Goal: Task Accomplishment & Management: Use online tool/utility

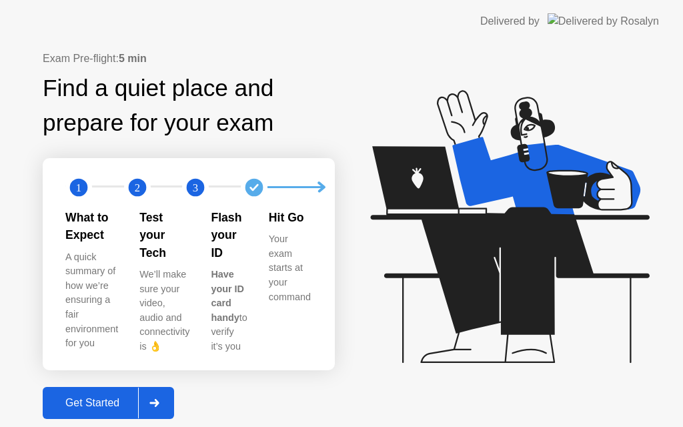
click at [97, 398] on div "Get Started" at bounding box center [92, 403] width 91 height 12
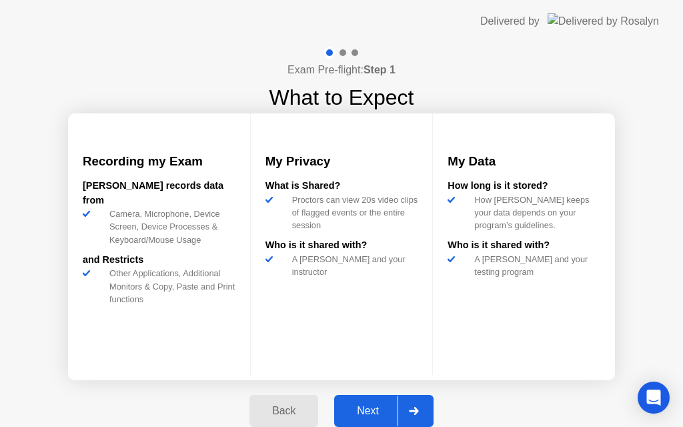
click at [381, 405] on div "Next" at bounding box center [367, 411] width 59 height 12
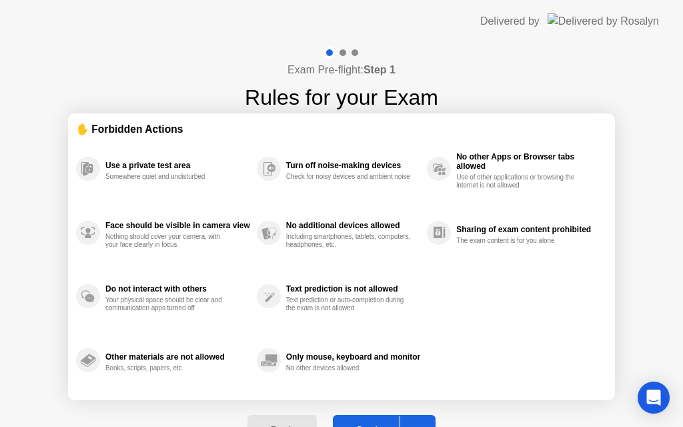
click at [378, 419] on button "Got it" at bounding box center [384, 431] width 103 height 32
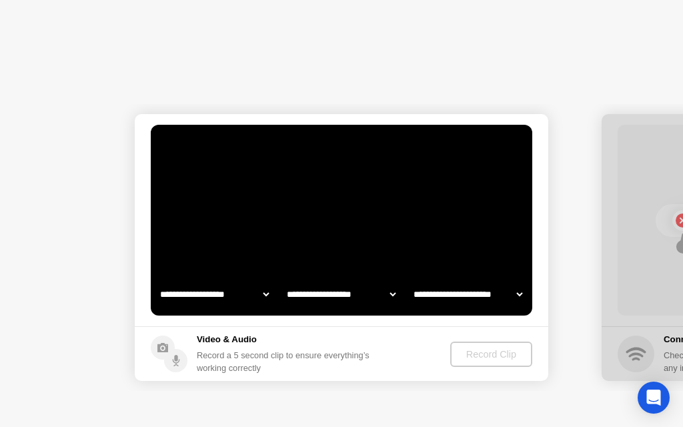
select select "**********"
select select "*******"
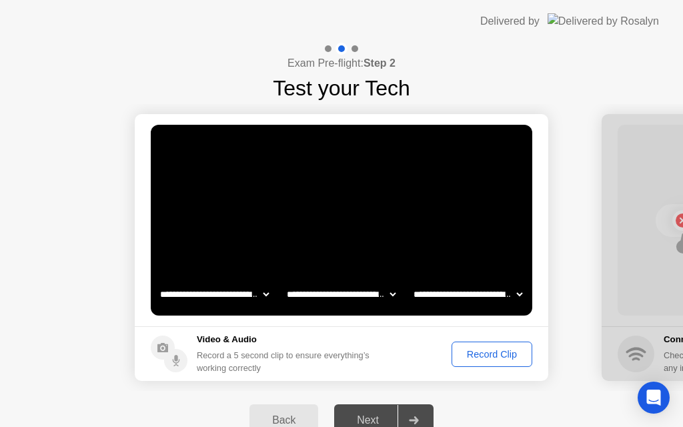
click at [483, 349] on div "Record Clip" at bounding box center [492, 354] width 71 height 11
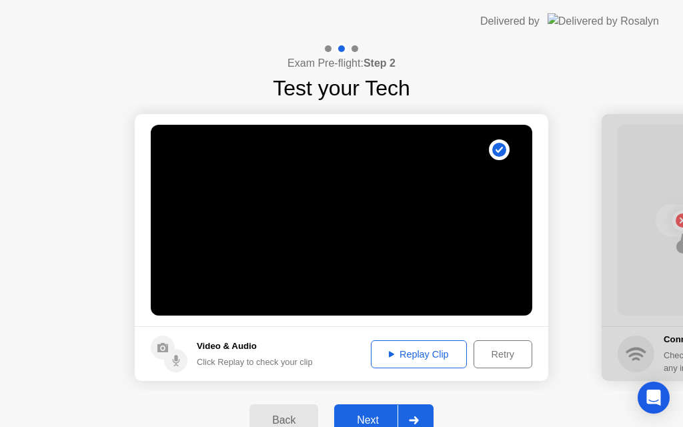
click at [372, 414] on div "Next" at bounding box center [367, 420] width 59 height 12
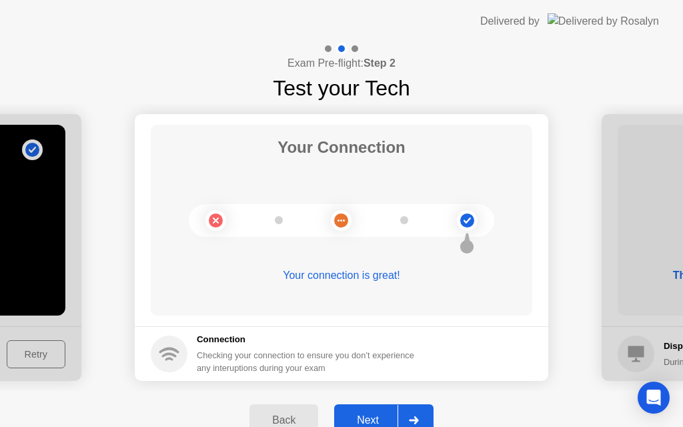
click at [372, 417] on div "Next" at bounding box center [367, 420] width 59 height 12
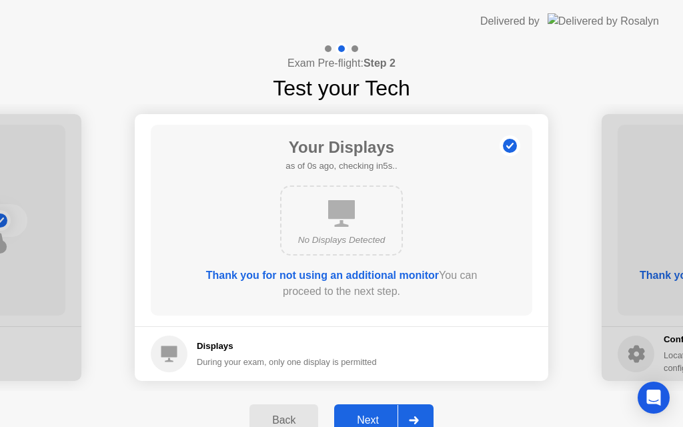
click at [372, 417] on div "Next" at bounding box center [367, 420] width 59 height 12
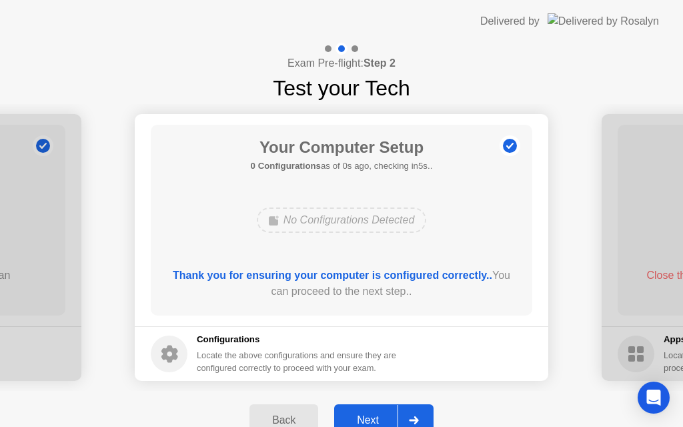
click at [372, 417] on div "Next" at bounding box center [367, 420] width 59 height 12
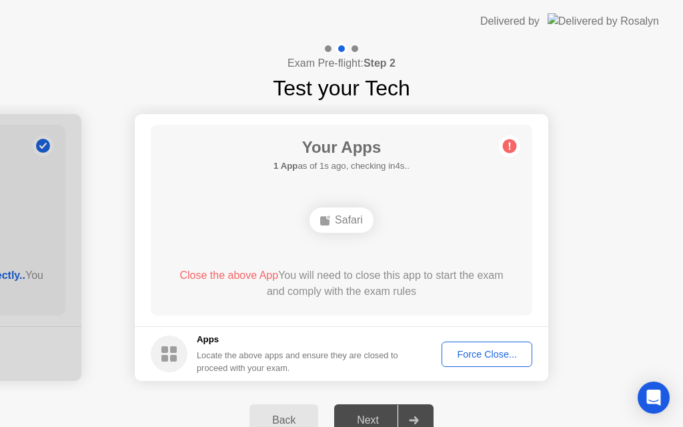
click at [499, 351] on div "Force Close..." at bounding box center [487, 354] width 81 height 11
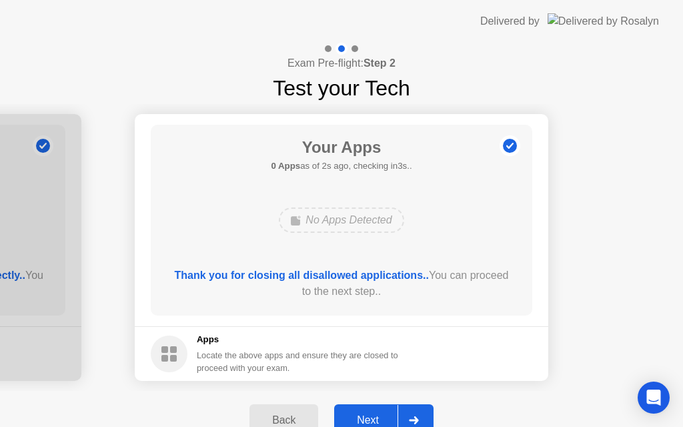
click at [374, 418] on div "Next" at bounding box center [367, 420] width 59 height 12
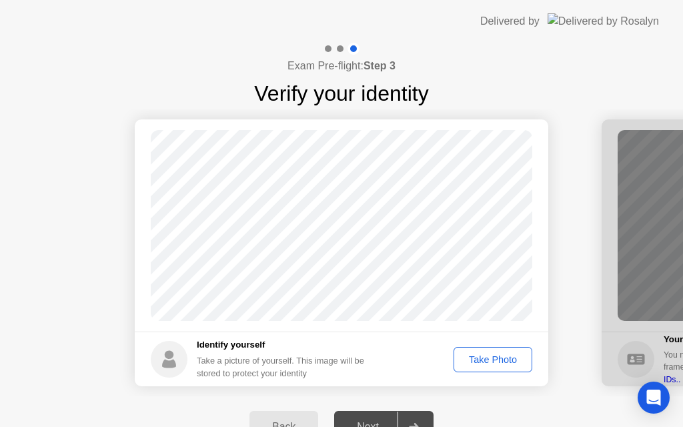
click at [496, 348] on button "Take Photo" at bounding box center [493, 359] width 79 height 25
click at [368, 421] on div "Next" at bounding box center [367, 427] width 59 height 12
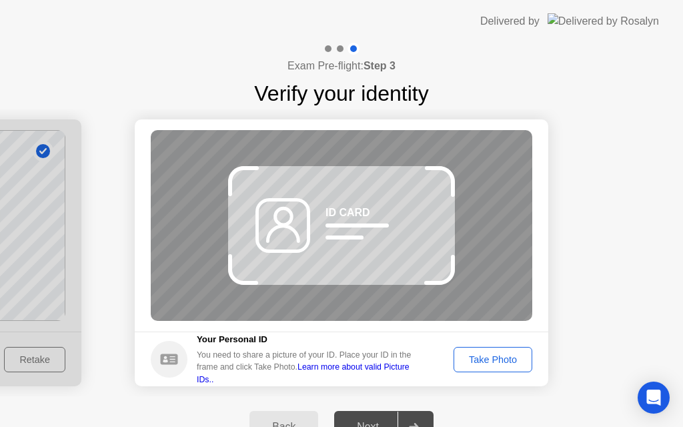
click at [476, 357] on div "Take Photo" at bounding box center [493, 359] width 69 height 11
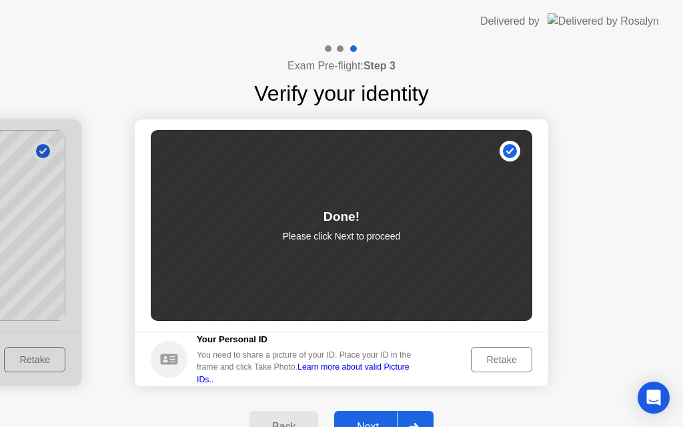
click at [493, 358] on div "Retake" at bounding box center [502, 359] width 52 height 11
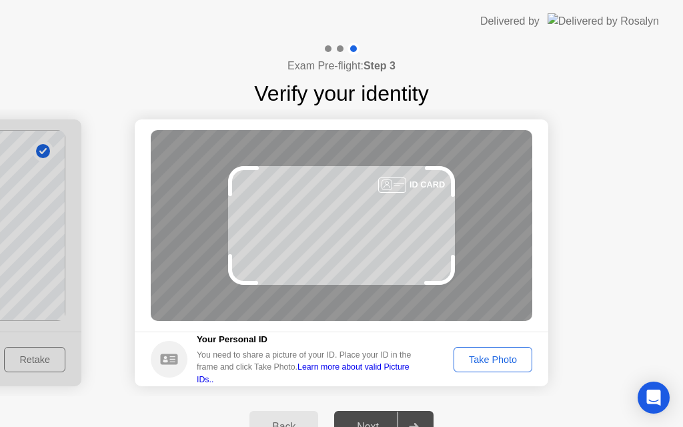
click at [493, 358] on div "Take Photo" at bounding box center [493, 359] width 69 height 11
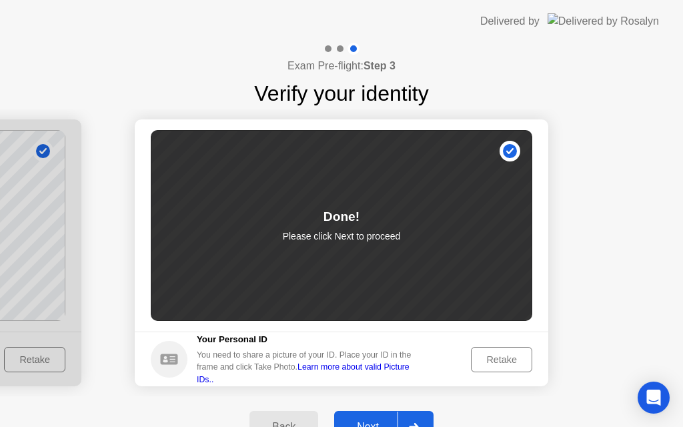
click at [334, 417] on button "Next" at bounding box center [383, 427] width 99 height 32
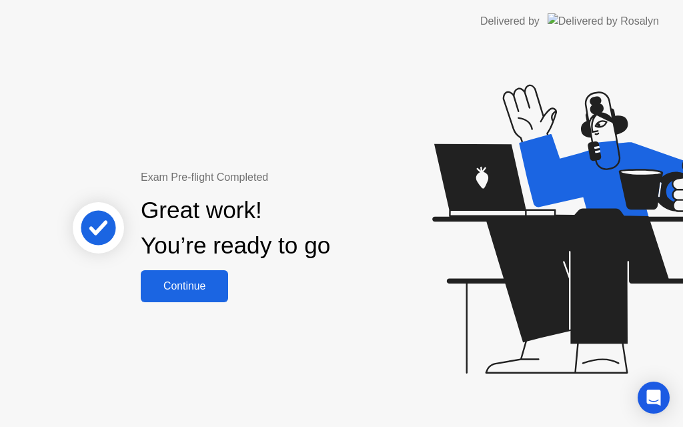
click at [186, 284] on div "Continue" at bounding box center [184, 286] width 79 height 12
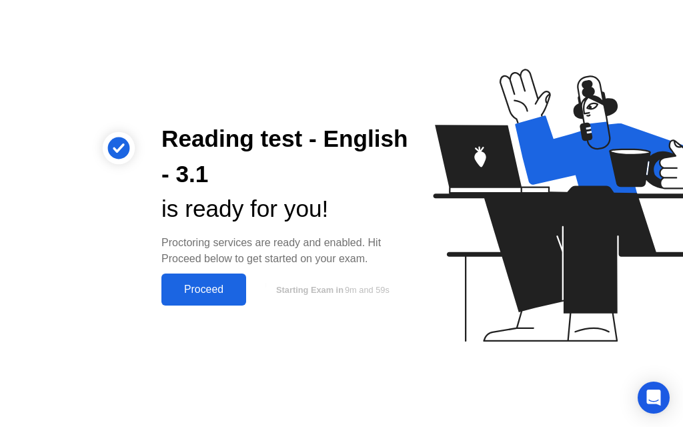
click at [216, 294] on div "Proceed" at bounding box center [204, 290] width 77 height 12
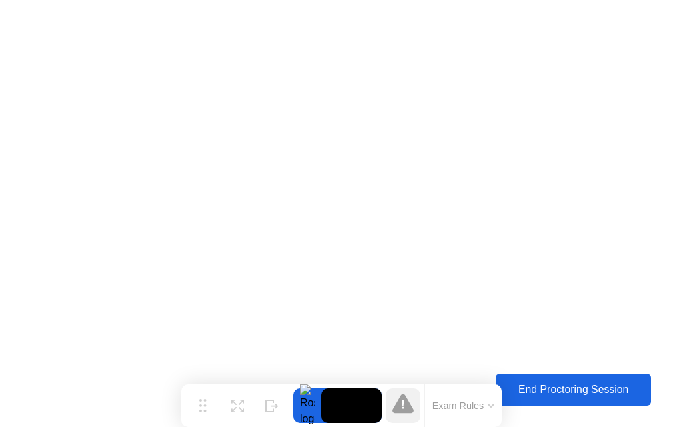
click at [579, 387] on div "End Proctoring Session" at bounding box center [574, 390] width 148 height 12
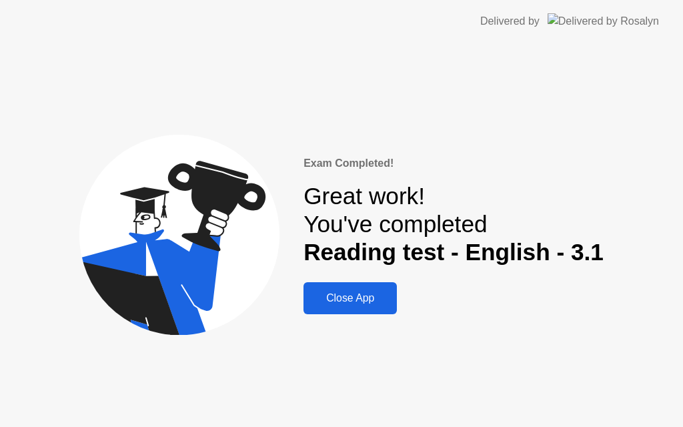
click at [353, 297] on div "Close App" at bounding box center [350, 298] width 85 height 12
